Goal: Information Seeking & Learning: Learn about a topic

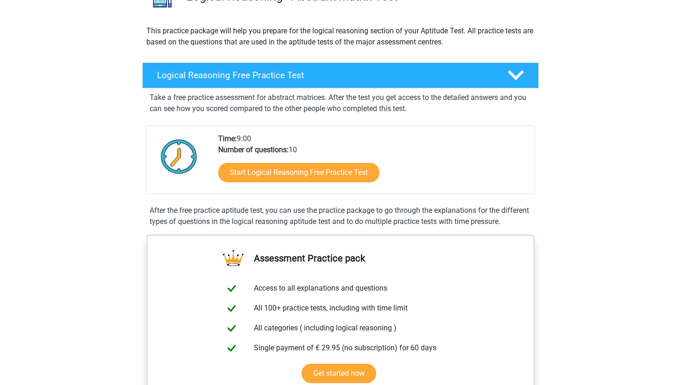
scroll to position [107, 0]
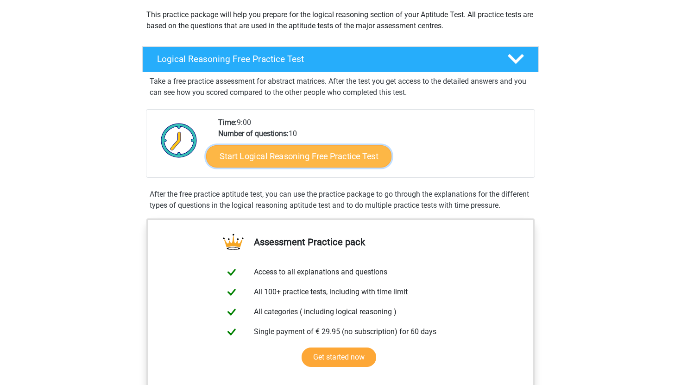
click at [284, 160] on link "Start Logical Reasoning Free Practice Test" at bounding box center [298, 156] width 185 height 22
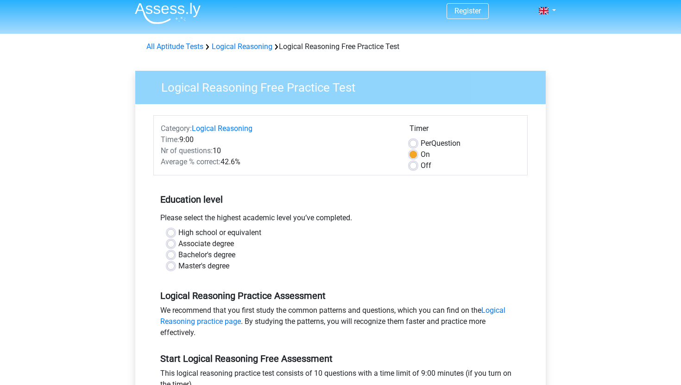
scroll to position [6, 0]
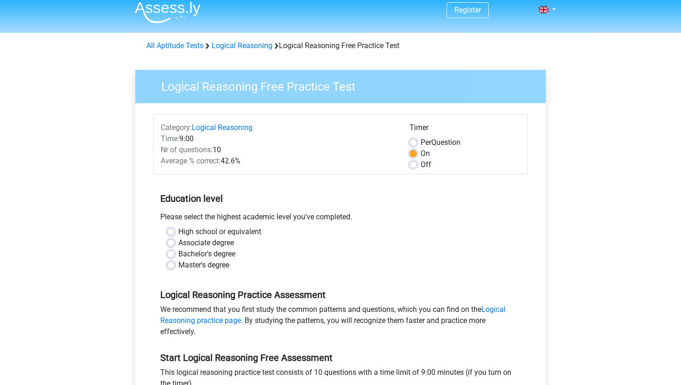
click at [178, 258] on label "Bachelor's degree" at bounding box center [206, 254] width 57 height 11
click at [170, 258] on input "Bachelor's degree" at bounding box center [170, 253] width 7 height 9
radio input "true"
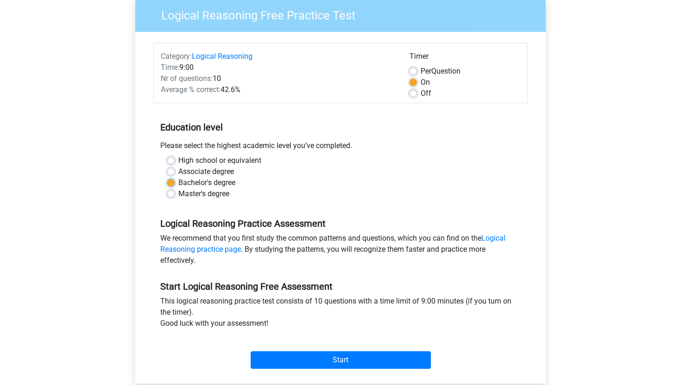
scroll to position [78, 0]
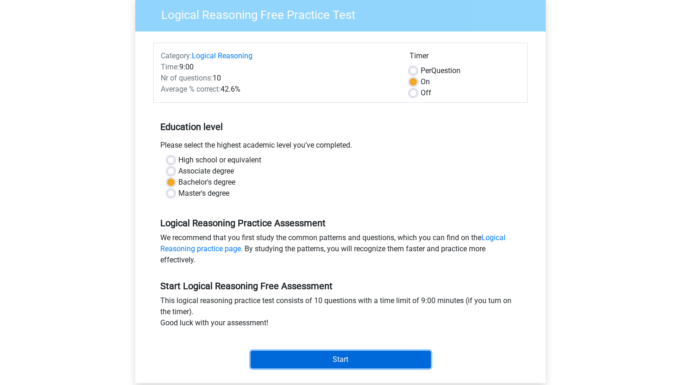
click at [334, 355] on input "Start" at bounding box center [341, 360] width 180 height 18
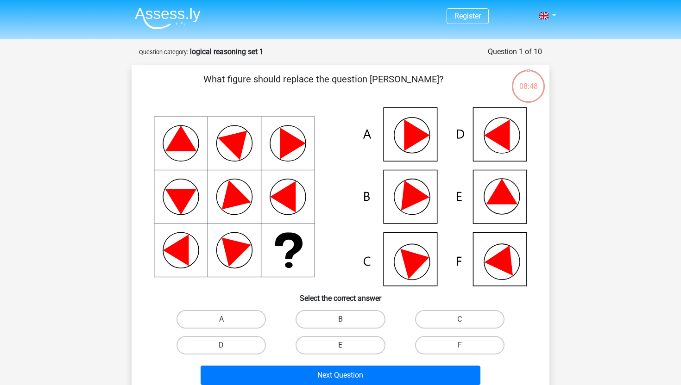
click at [495, 263] on icon at bounding box center [503, 257] width 39 height 37
click at [428, 345] on label "F" at bounding box center [459, 345] width 89 height 19
click at [459, 346] on input "F" at bounding box center [462, 349] width 6 height 6
radio input "true"
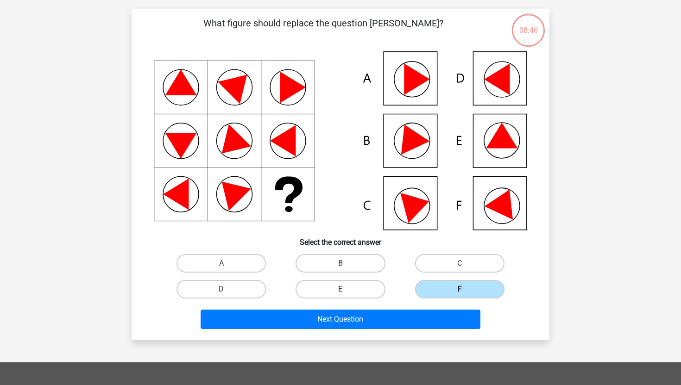
scroll to position [57, 0]
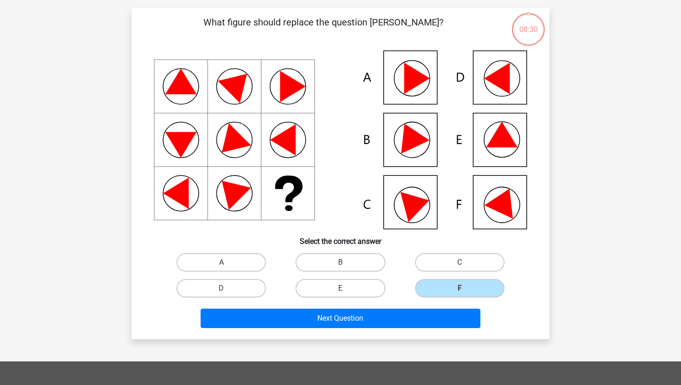
click at [292, 301] on div "E" at bounding box center [340, 289] width 119 height 26
click at [326, 286] on label "E" at bounding box center [340, 288] width 89 height 19
click at [340, 289] on input "E" at bounding box center [343, 292] width 6 height 6
radio input "true"
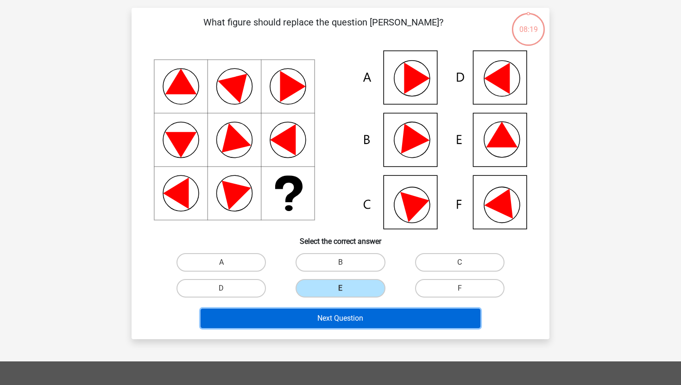
click at [328, 320] on button "Next Question" at bounding box center [341, 318] width 280 height 19
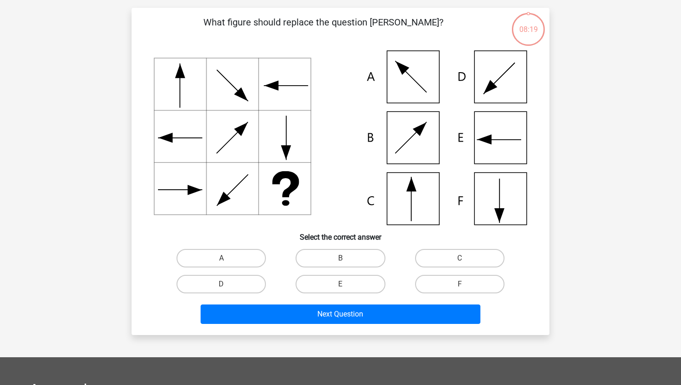
scroll to position [46, 0]
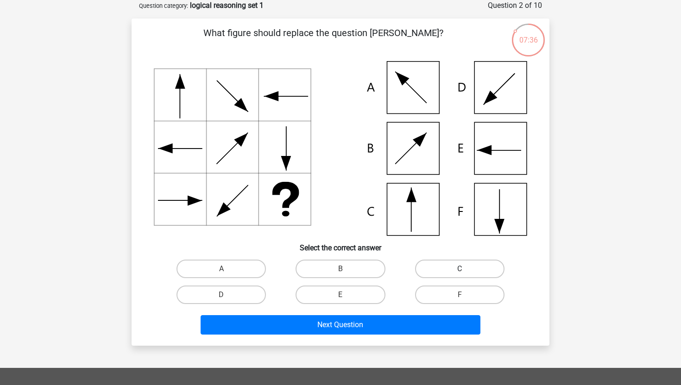
click at [455, 271] on label "C" at bounding box center [459, 269] width 89 height 19
click at [459, 271] on input "C" at bounding box center [462, 272] width 6 height 6
radio input "true"
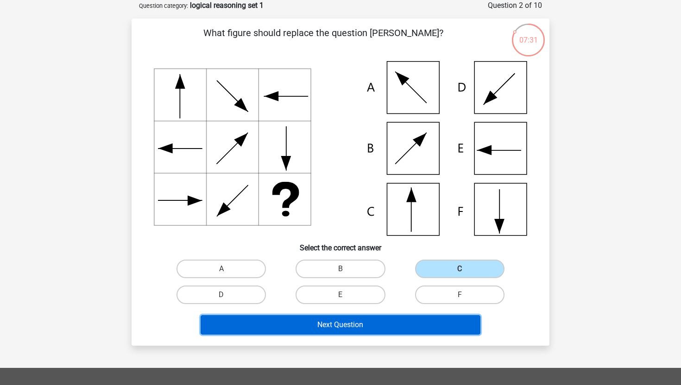
click at [376, 325] on button "Next Question" at bounding box center [341, 324] width 280 height 19
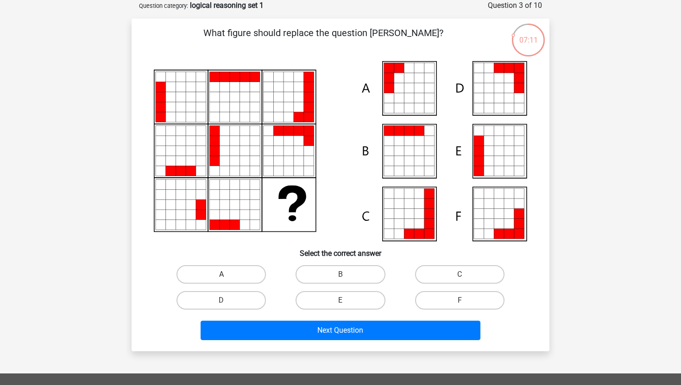
click at [248, 271] on label "A" at bounding box center [220, 274] width 89 height 19
click at [227, 275] on input "A" at bounding box center [224, 278] width 6 height 6
radio input "true"
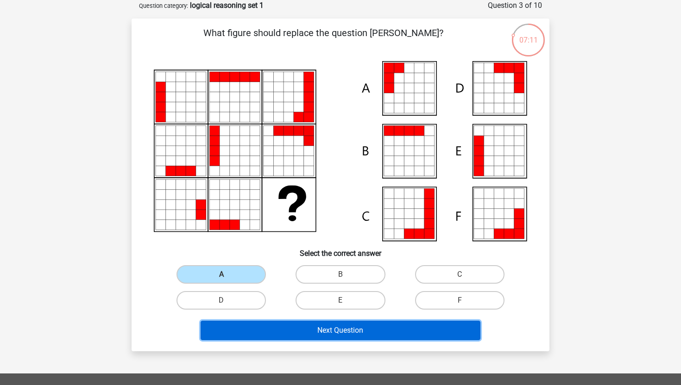
click at [293, 329] on button "Next Question" at bounding box center [341, 330] width 280 height 19
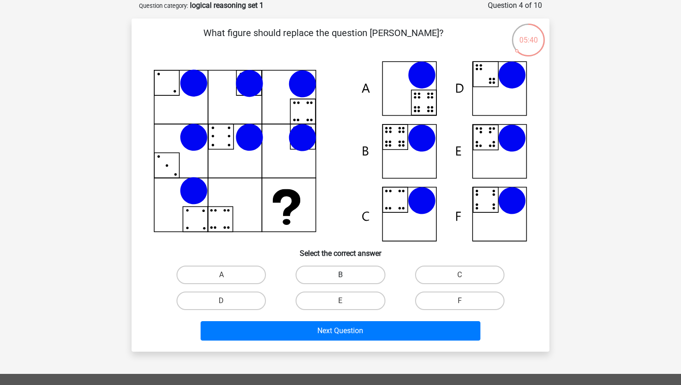
click at [337, 272] on label "B" at bounding box center [340, 275] width 89 height 19
click at [340, 275] on input "B" at bounding box center [343, 278] width 6 height 6
radio input "true"
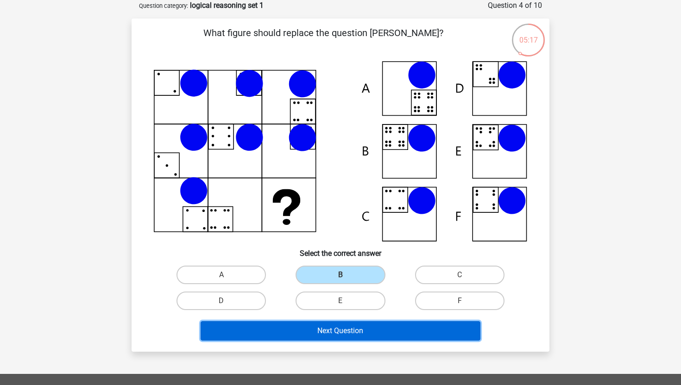
click at [363, 332] on button "Next Question" at bounding box center [341, 330] width 280 height 19
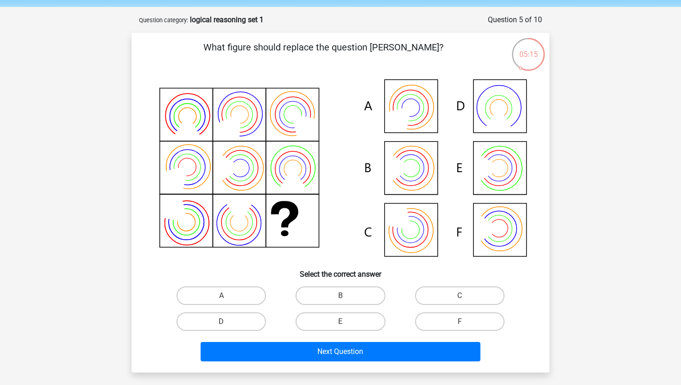
scroll to position [35, 0]
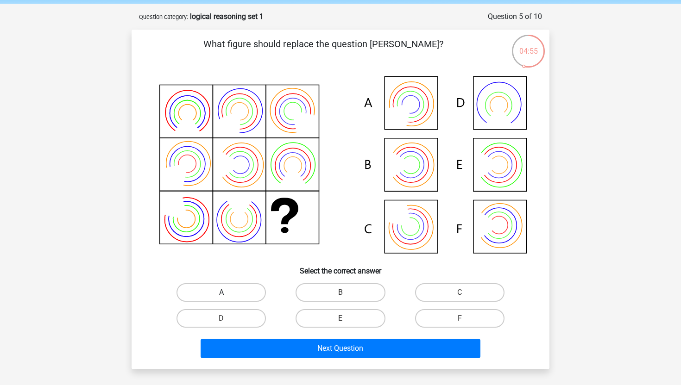
click at [234, 287] on label "A" at bounding box center [220, 292] width 89 height 19
click at [227, 293] on input "A" at bounding box center [224, 296] width 6 height 6
radio input "true"
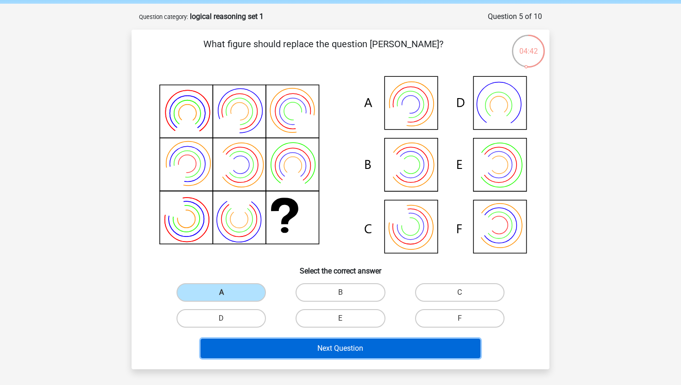
click at [359, 351] on button "Next Question" at bounding box center [341, 348] width 280 height 19
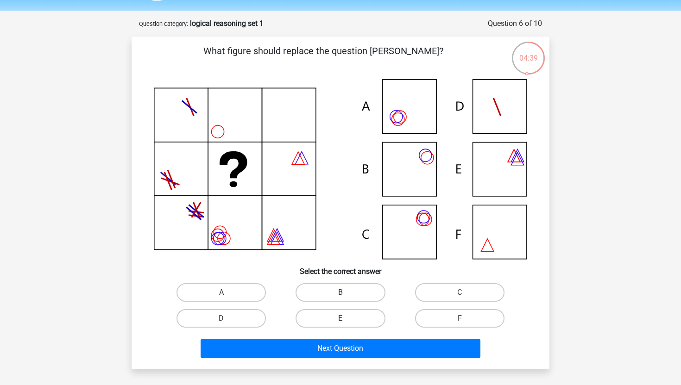
scroll to position [24, 0]
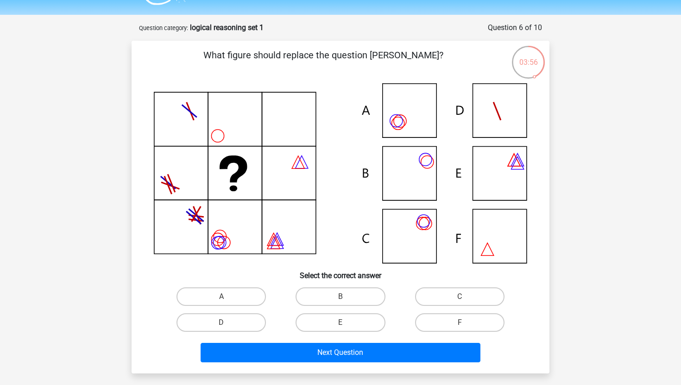
click at [224, 298] on input "A" at bounding box center [224, 300] width 6 height 6
radio input "true"
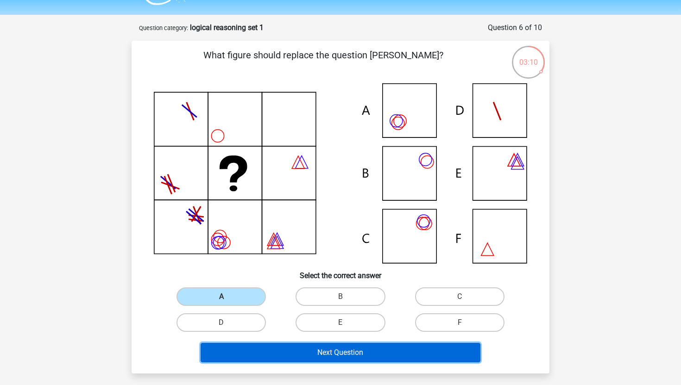
click at [356, 355] on button "Next Question" at bounding box center [341, 352] width 280 height 19
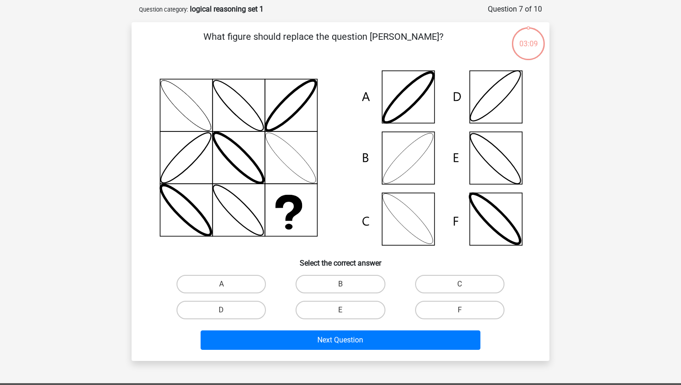
scroll to position [46, 0]
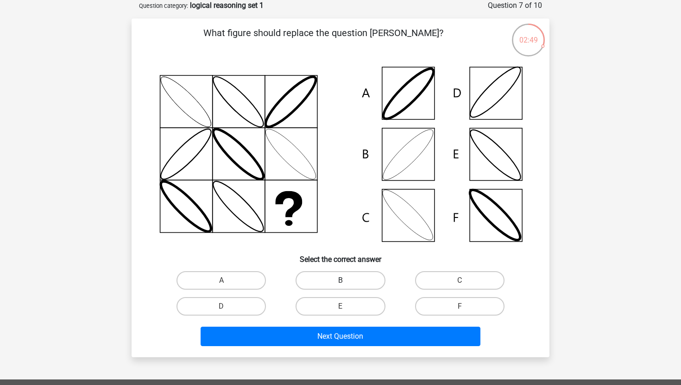
click at [331, 285] on label "B" at bounding box center [340, 280] width 89 height 19
click at [340, 285] on input "B" at bounding box center [343, 284] width 6 height 6
radio input "true"
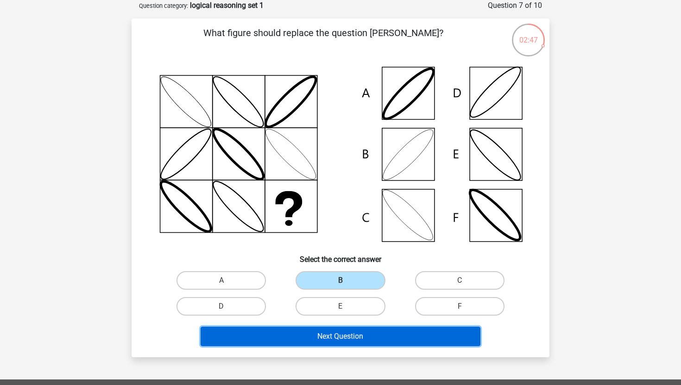
click at [352, 343] on button "Next Question" at bounding box center [341, 336] width 280 height 19
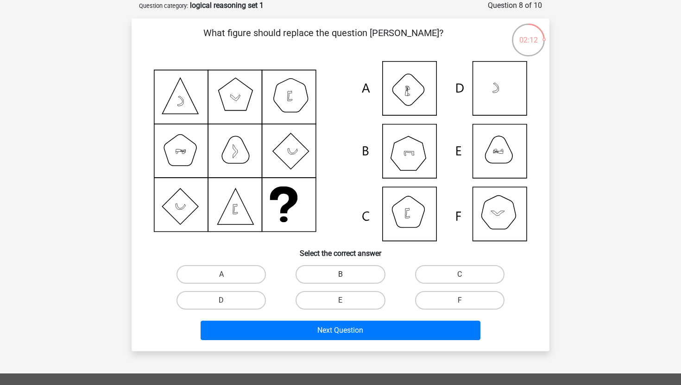
click at [330, 275] on label "B" at bounding box center [340, 274] width 89 height 19
click at [340, 275] on input "B" at bounding box center [343, 278] width 6 height 6
radio input "true"
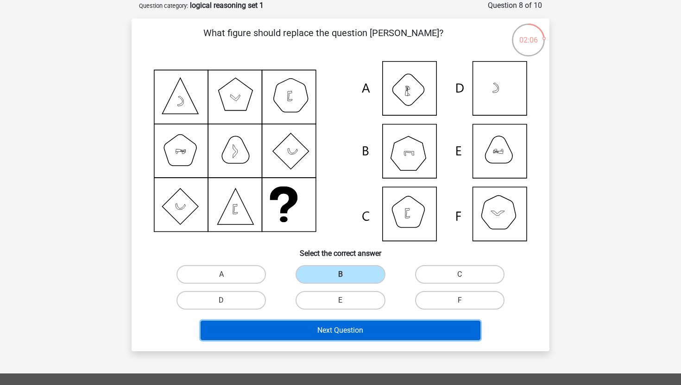
click at [354, 336] on button "Next Question" at bounding box center [341, 330] width 280 height 19
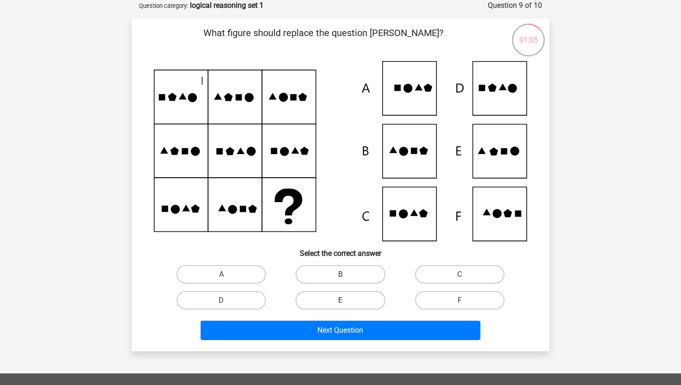
click at [355, 297] on label "E" at bounding box center [340, 300] width 89 height 19
click at [346, 301] on input "E" at bounding box center [343, 304] width 6 height 6
radio input "true"
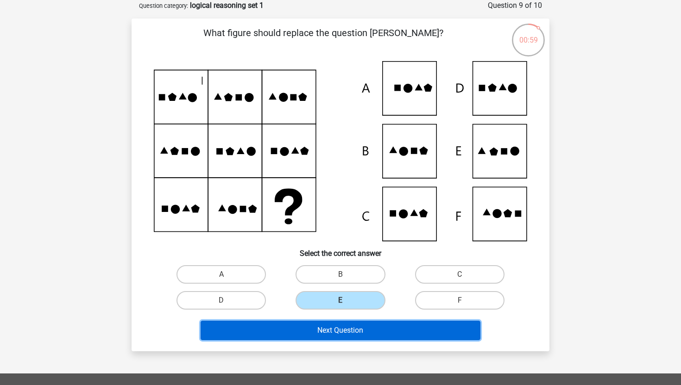
click at [396, 322] on button "Next Question" at bounding box center [341, 330] width 280 height 19
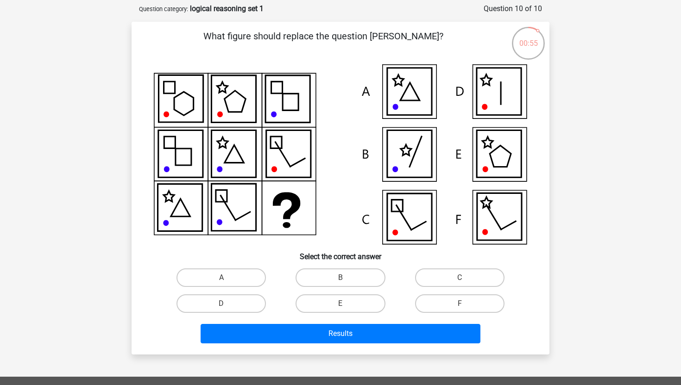
scroll to position [44, 0]
click at [423, 101] on icon at bounding box center [409, 91] width 44 height 47
click at [232, 275] on label "A" at bounding box center [220, 277] width 89 height 19
click at [227, 277] on input "A" at bounding box center [224, 280] width 6 height 6
radio input "true"
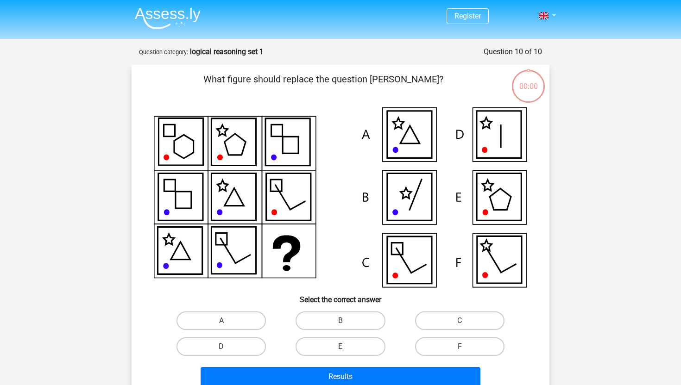
scroll to position [44, 0]
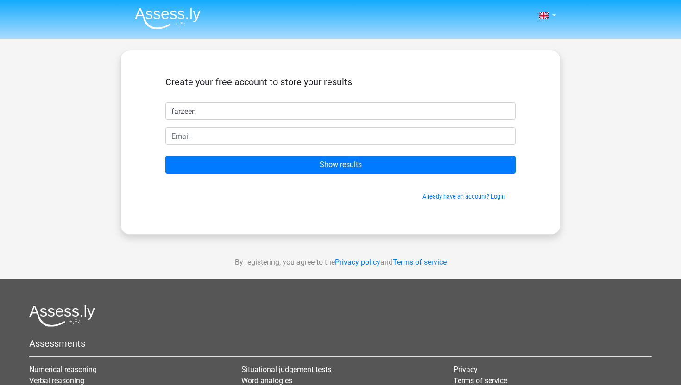
type input "farzeen"
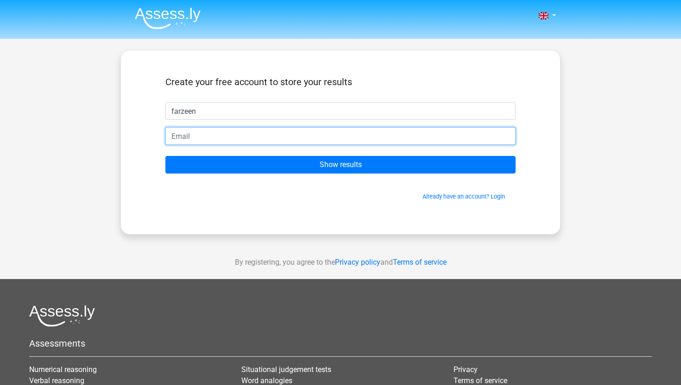
click at [252, 136] on input "email" at bounding box center [340, 136] width 350 height 18
type input "[EMAIL_ADDRESS][DOMAIN_NAME]"
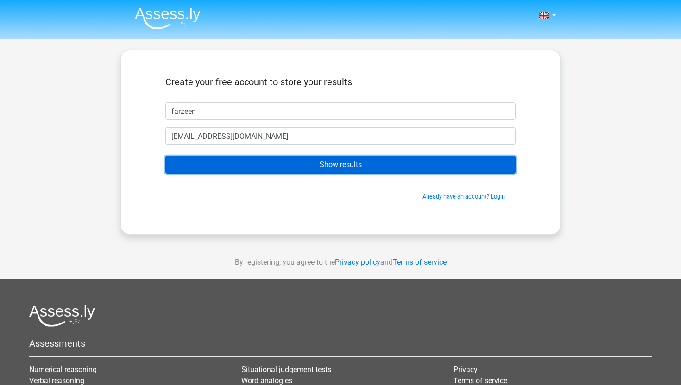
click at [267, 164] on input "Show results" at bounding box center [340, 165] width 350 height 18
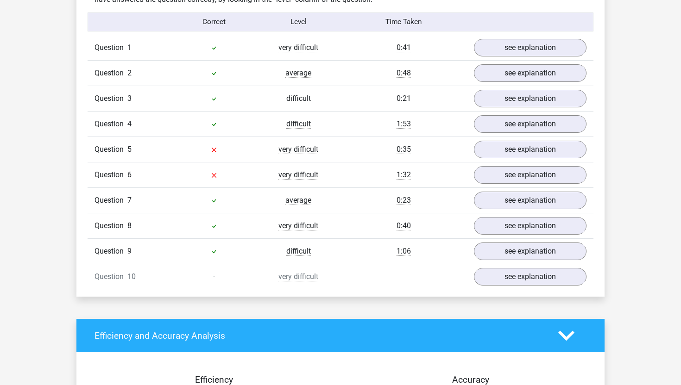
scroll to position [761, 0]
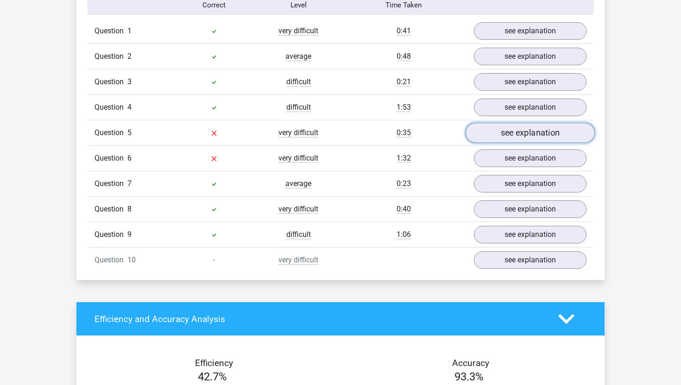
click at [508, 134] on link "see explanation" at bounding box center [529, 133] width 129 height 20
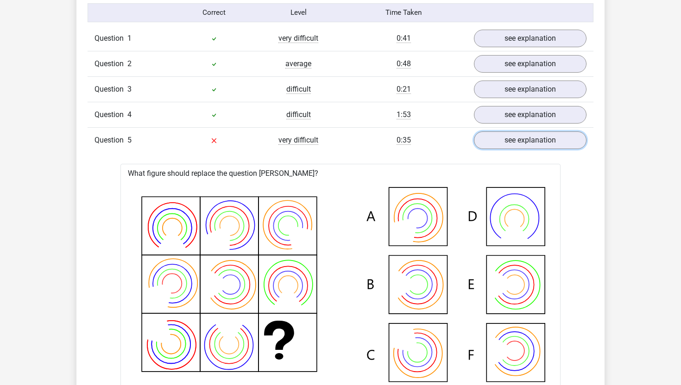
scroll to position [713, 0]
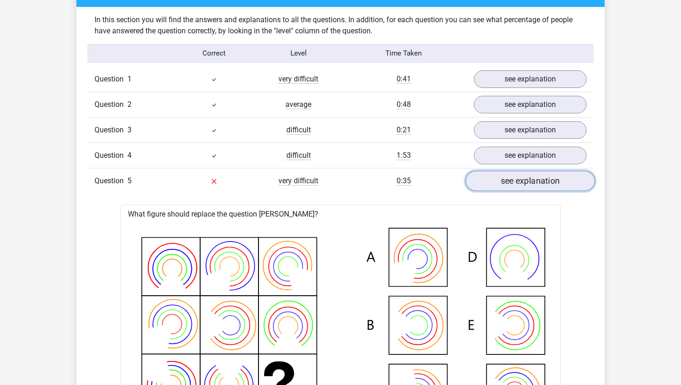
click at [494, 183] on link "see explanation" at bounding box center [529, 181] width 129 height 20
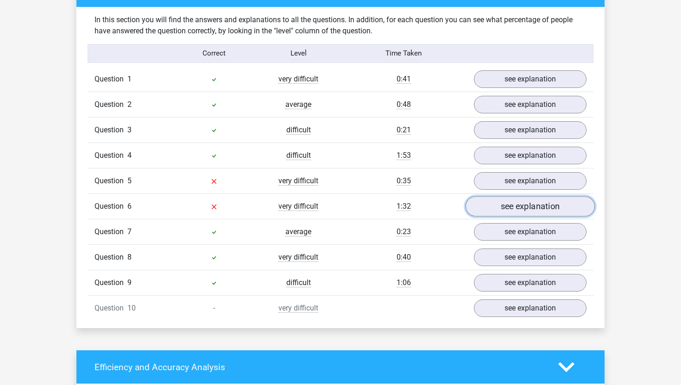
click at [494, 208] on link "see explanation" at bounding box center [529, 206] width 129 height 20
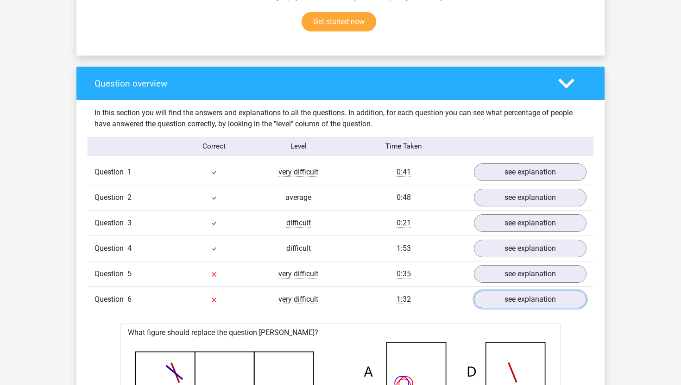
scroll to position [619, 0]
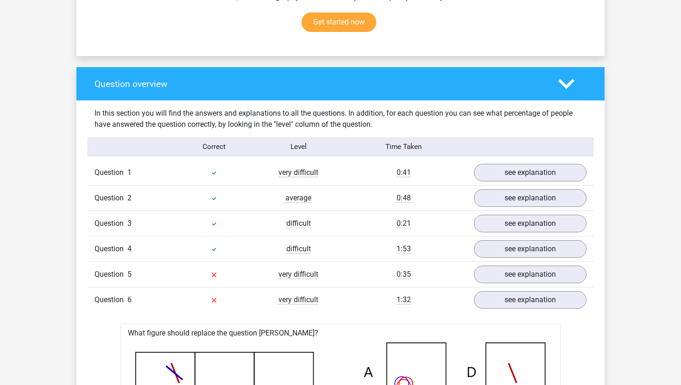
click at [567, 92] on div "Question overview" at bounding box center [340, 83] width 528 height 33
click at [567, 84] on polygon at bounding box center [566, 84] width 16 height 10
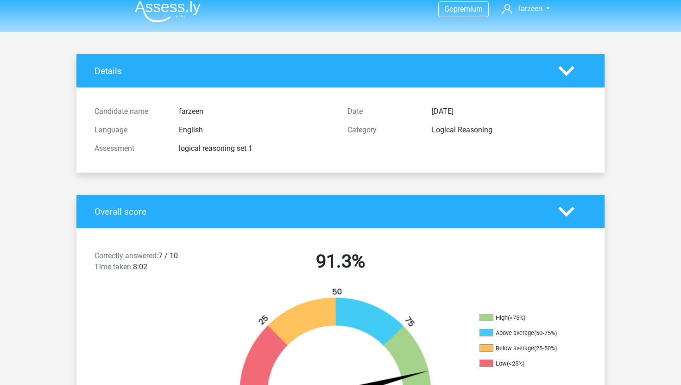
scroll to position [0, 0]
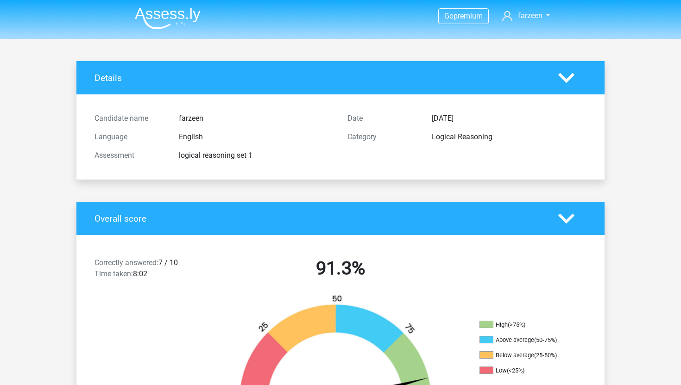
click at [563, 218] on polygon at bounding box center [566, 219] width 16 height 10
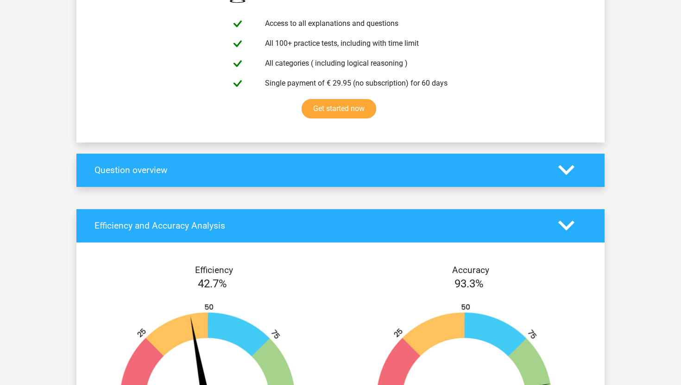
scroll to position [290, 0]
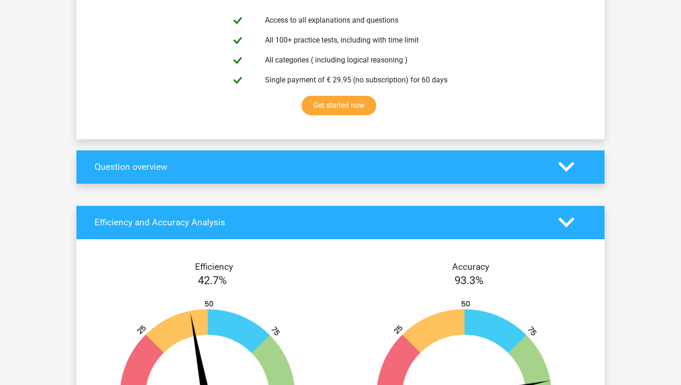
click at [569, 176] on div "Question overview" at bounding box center [340, 167] width 528 height 33
click at [561, 171] on icon at bounding box center [566, 167] width 16 height 16
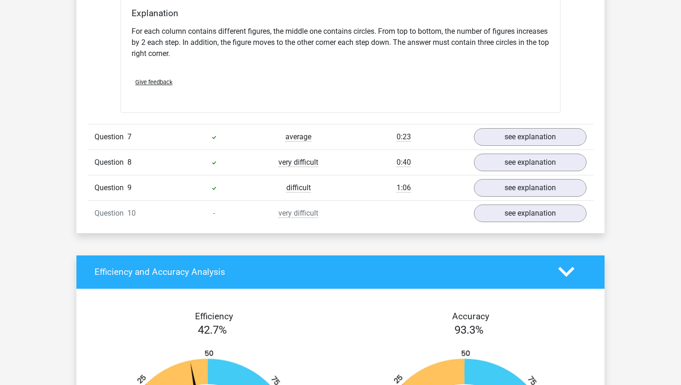
scroll to position [994, 0]
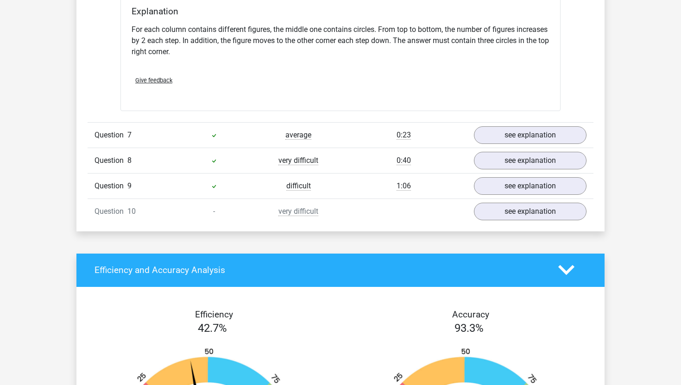
click at [377, 210] on div "Question 10 - very difficult see explanation" at bounding box center [341, 211] width 506 height 25
click at [495, 212] on link "see explanation" at bounding box center [529, 211] width 129 height 20
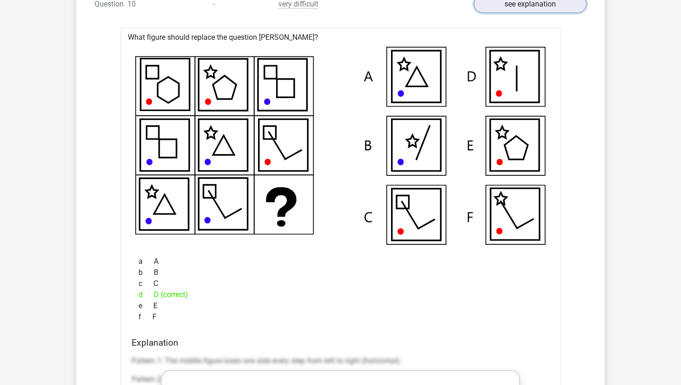
scroll to position [1194, 0]
